Goal: Book appointment/travel/reservation

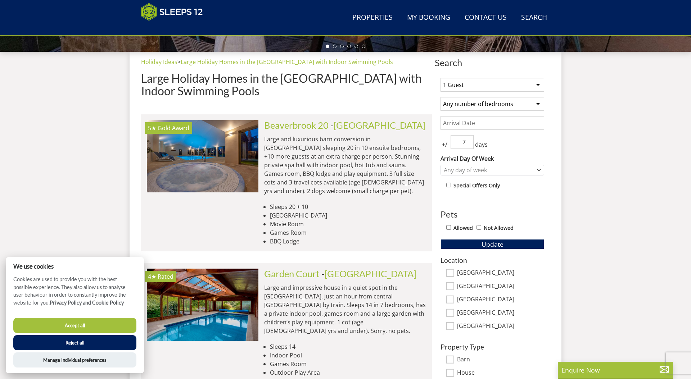
scroll to position [239, 0]
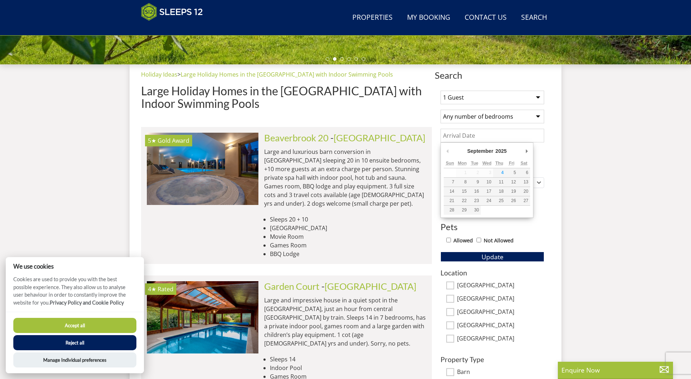
click at [486, 135] on input "Date" at bounding box center [492, 136] width 104 height 14
type input "[DATE]"
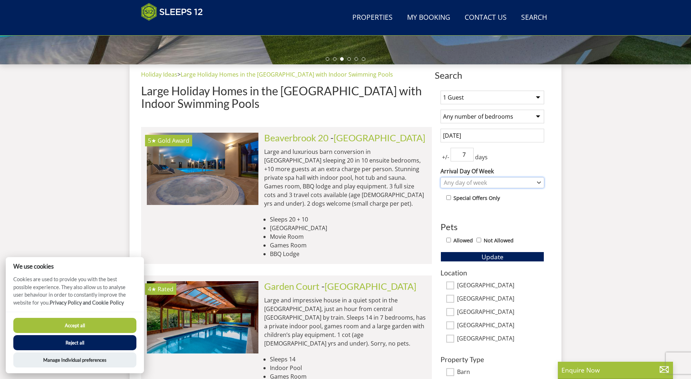
click at [471, 186] on div "Any day of week" at bounding box center [488, 183] width 93 height 8
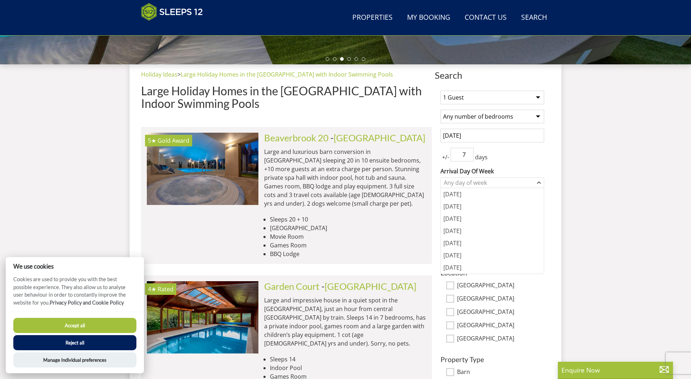
click at [463, 135] on input "[DATE]" at bounding box center [492, 136] width 104 height 14
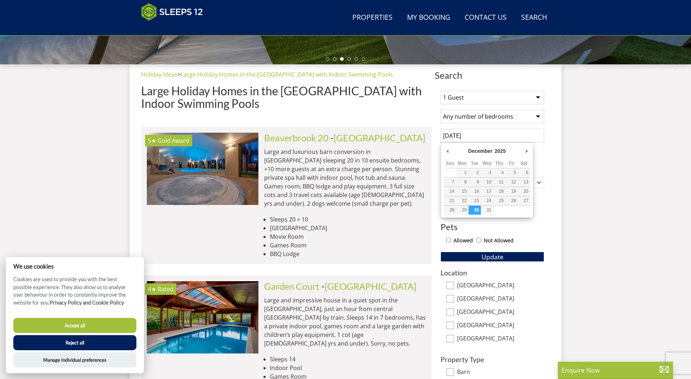
click at [463, 135] on input "[DATE]" at bounding box center [492, 136] width 104 height 14
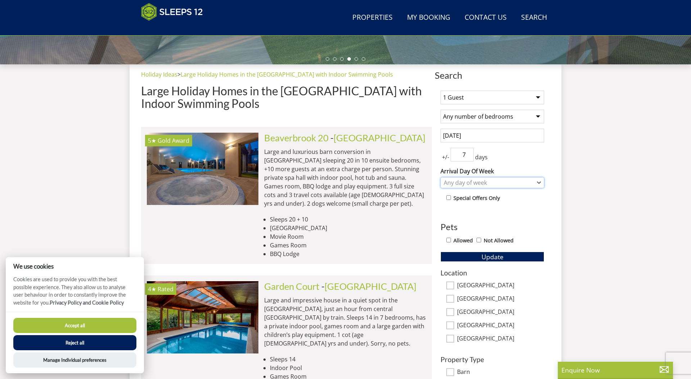
click at [481, 179] on div "Any day of week" at bounding box center [488, 183] width 93 height 8
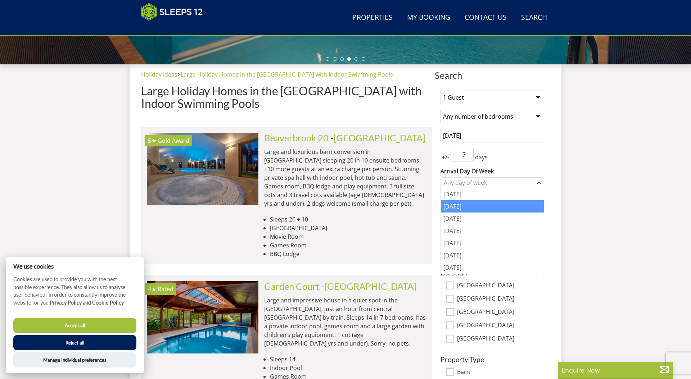
click at [468, 210] on div "[DATE]" at bounding box center [492, 206] width 103 height 12
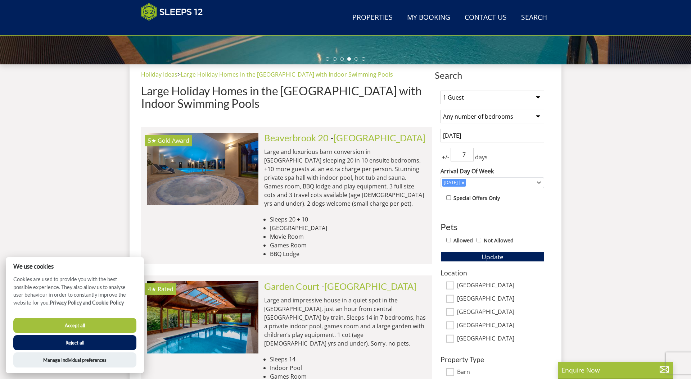
click at [461, 156] on input "7" at bounding box center [461, 155] width 23 height 14
click at [469, 156] on input "6" at bounding box center [461, 155] width 23 height 14
click at [469, 156] on input "5" at bounding box center [461, 155] width 23 height 14
click at [469, 156] on input "4" at bounding box center [461, 155] width 23 height 14
click at [469, 156] on input "3" at bounding box center [461, 155] width 23 height 14
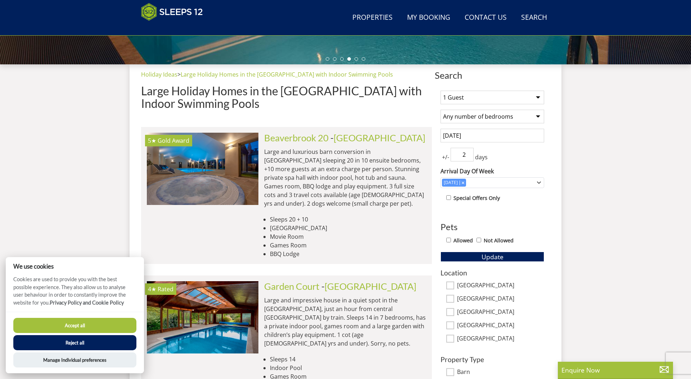
click at [469, 156] on input "2" at bounding box center [461, 155] width 23 height 14
click at [469, 156] on input "1" at bounding box center [461, 155] width 23 height 14
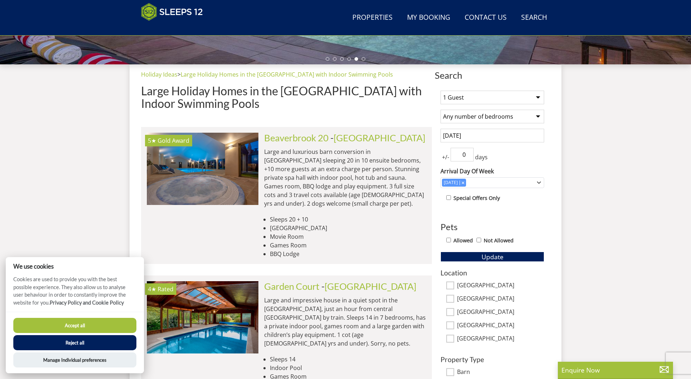
drag, startPoint x: 470, startPoint y: 156, endPoint x: 483, endPoint y: 157, distance: 13.0
type input "0"
click at [470, 156] on input "0" at bounding box center [461, 155] width 23 height 14
click at [506, 154] on div "+/- 0 days" at bounding box center [492, 155] width 104 height 14
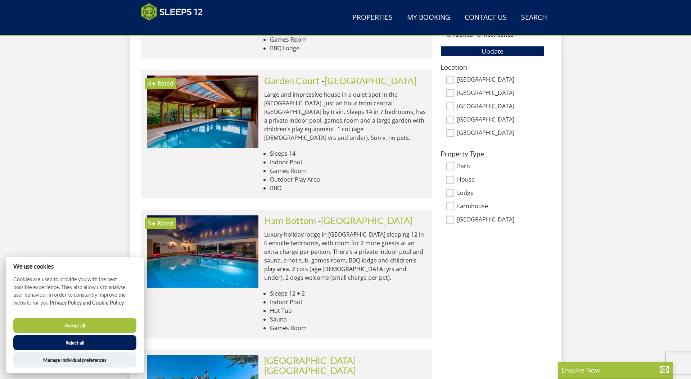
scroll to position [311, 0]
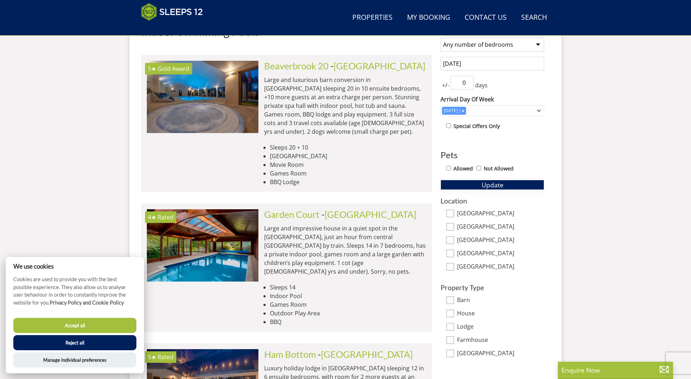
click at [495, 182] on span "Update" at bounding box center [492, 185] width 22 height 9
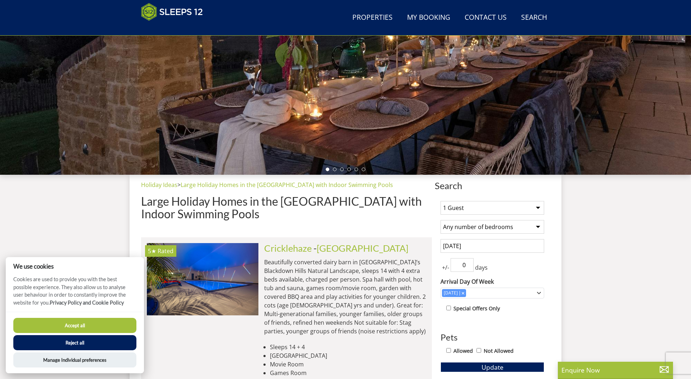
scroll to position [102, 0]
